Goal: Information Seeking & Learning: Learn about a topic

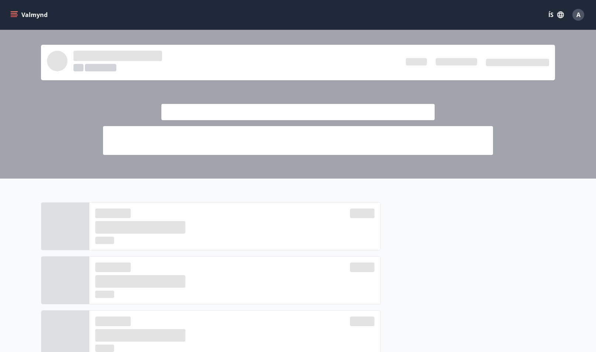
click at [14, 14] on icon "menu" at bounding box center [13, 14] width 7 height 7
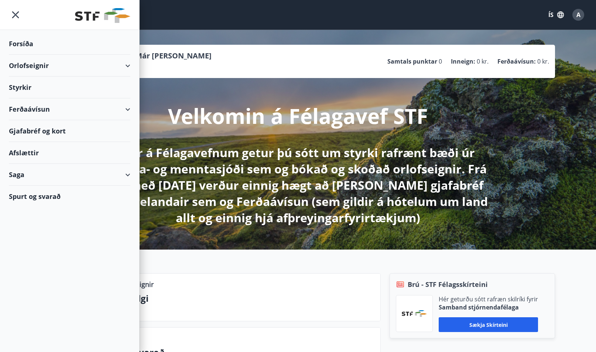
click at [33, 172] on div "Saga" at bounding box center [70, 175] width 122 height 22
click at [33, 286] on div "Skilagreinar" at bounding box center [70, 287] width 110 height 16
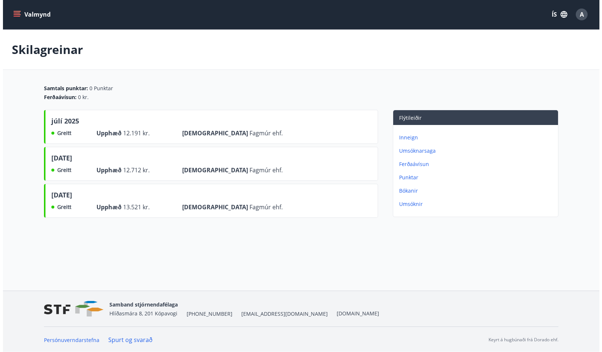
scroll to position [1, 0]
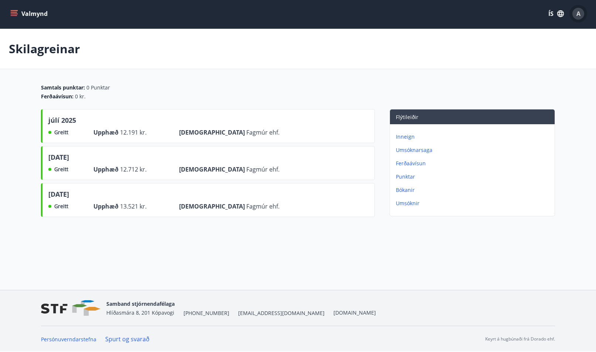
click at [583, 14] on div "A" at bounding box center [579, 14] width 12 height 12
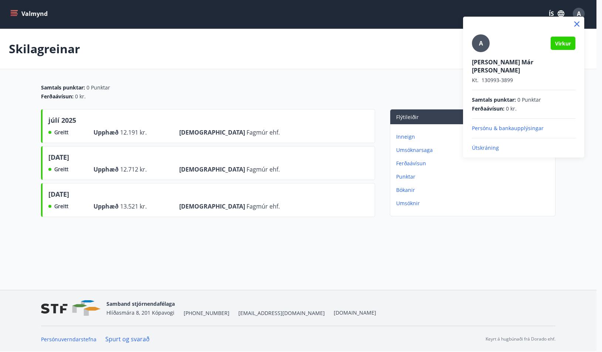
click at [483, 144] on p "Útskráning" at bounding box center [523, 147] width 103 height 7
